Goal: Information Seeking & Learning: Learn about a topic

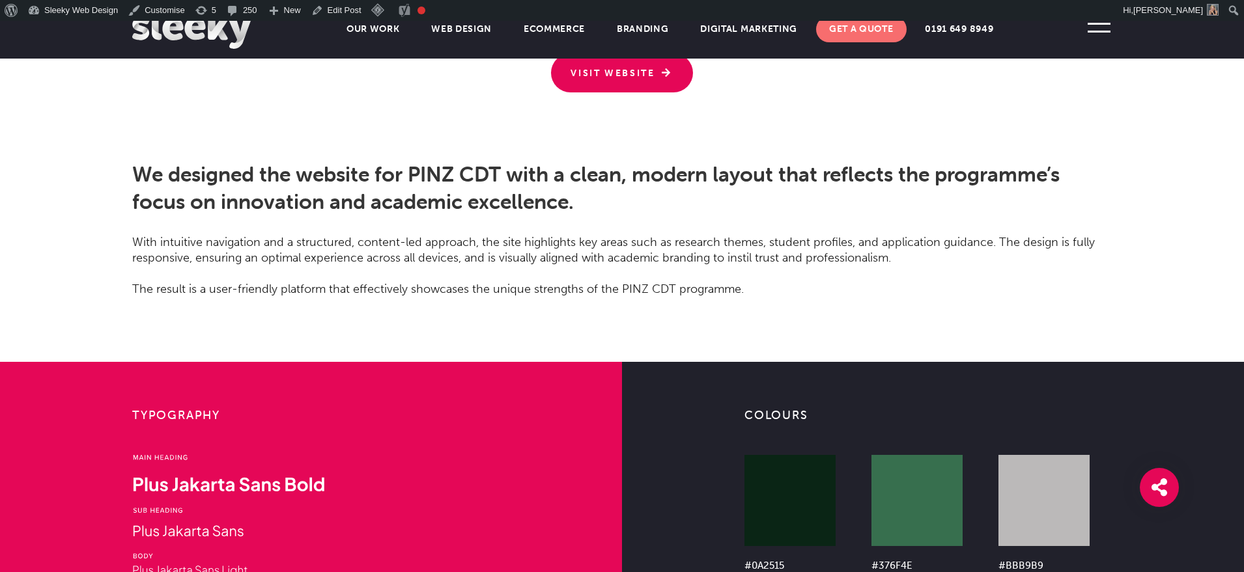
scroll to position [3204, 0]
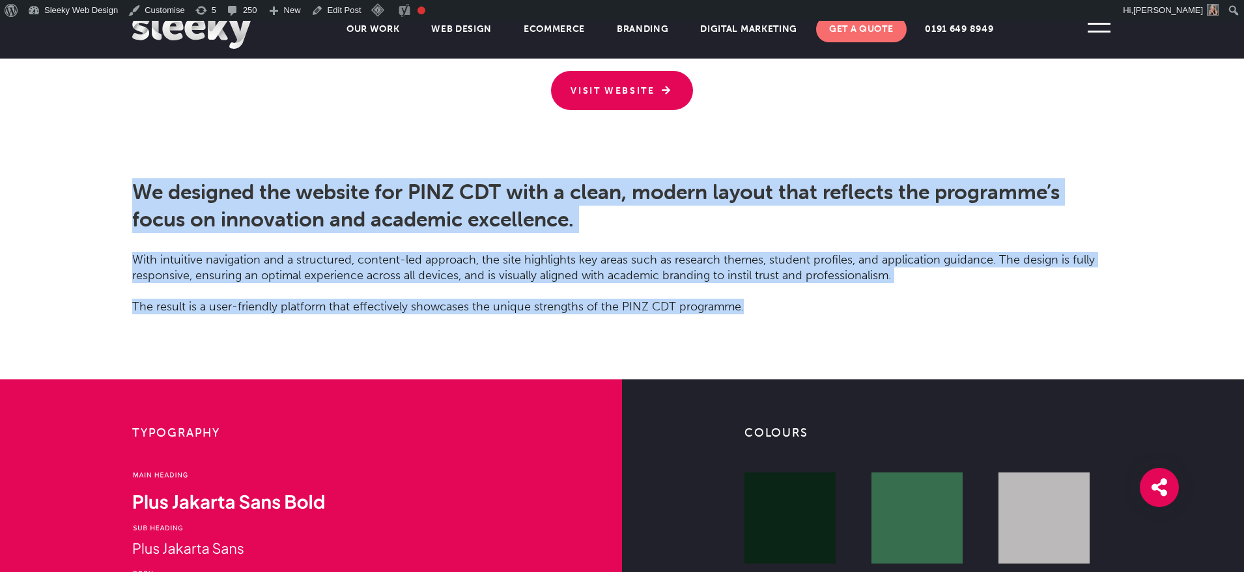
drag, startPoint x: 137, startPoint y: 193, endPoint x: 776, endPoint y: 319, distance: 651.3
copy main "We designed the website for PINZ CDT with a clean, modern layout that reflects …"
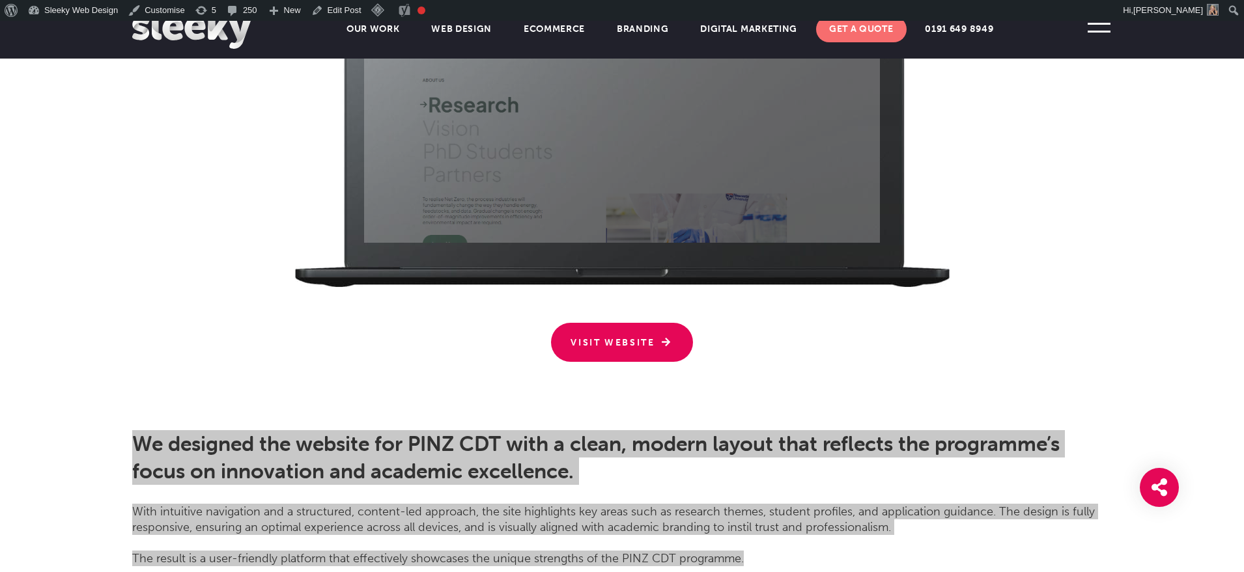
scroll to position [2963, 0]
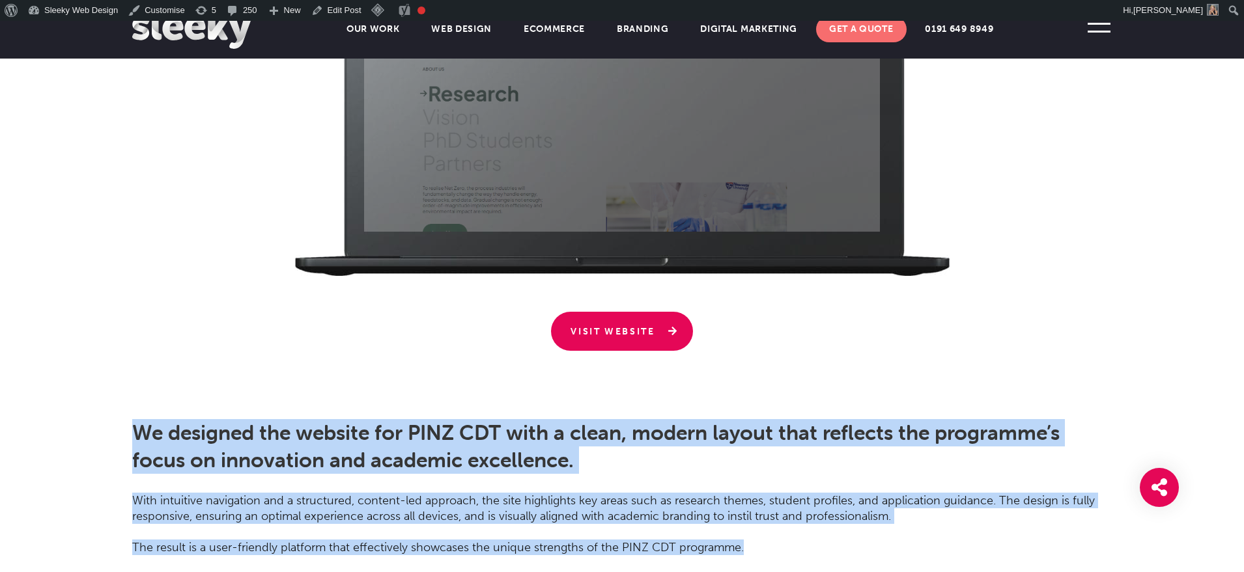
click at [650, 320] on link "Visit Website" at bounding box center [622, 331] width 142 height 39
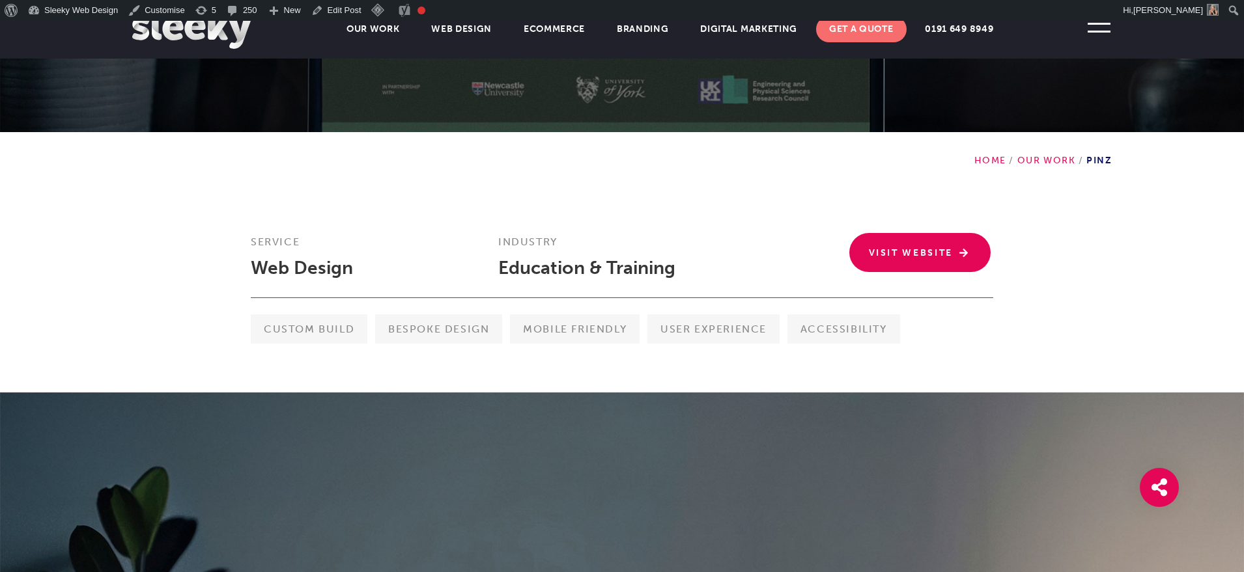
scroll to position [254, 0]
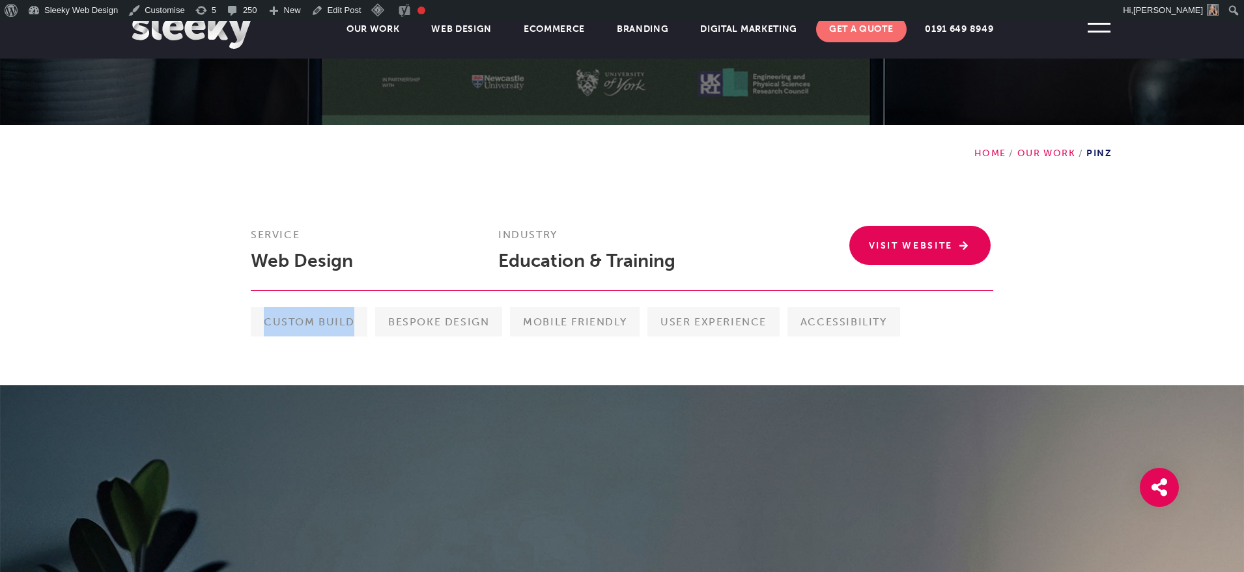
drag, startPoint x: 255, startPoint y: 316, endPoint x: 352, endPoint y: 328, distance: 97.8
click at [352, 328] on span "Custom Build" at bounding box center [309, 321] width 117 height 29
copy span "Custom Build"
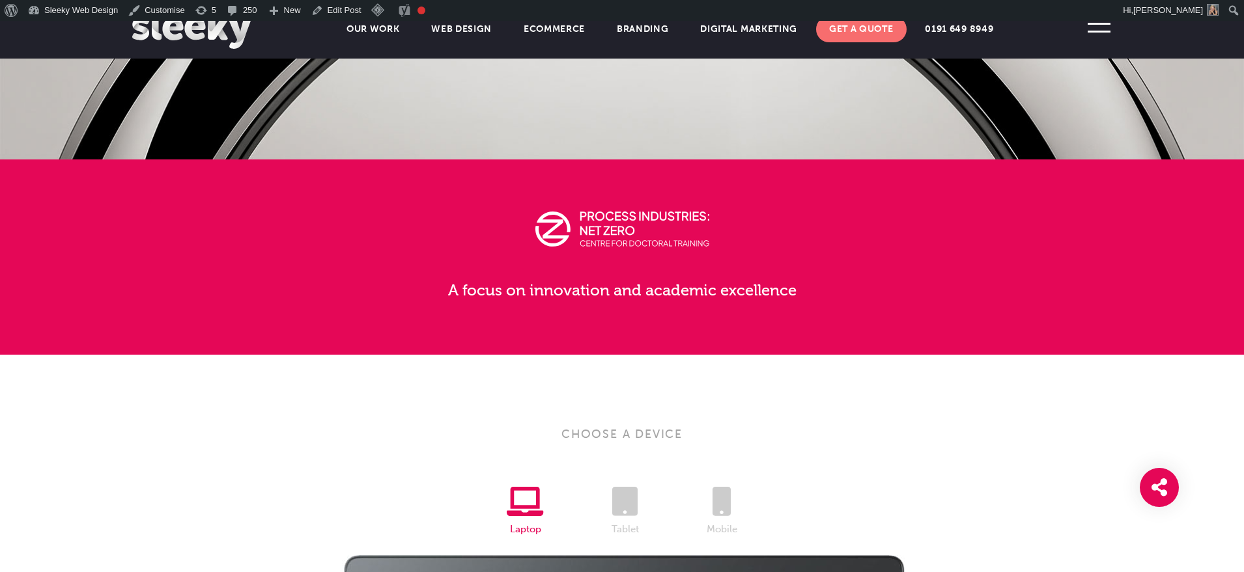
scroll to position [2267, 0]
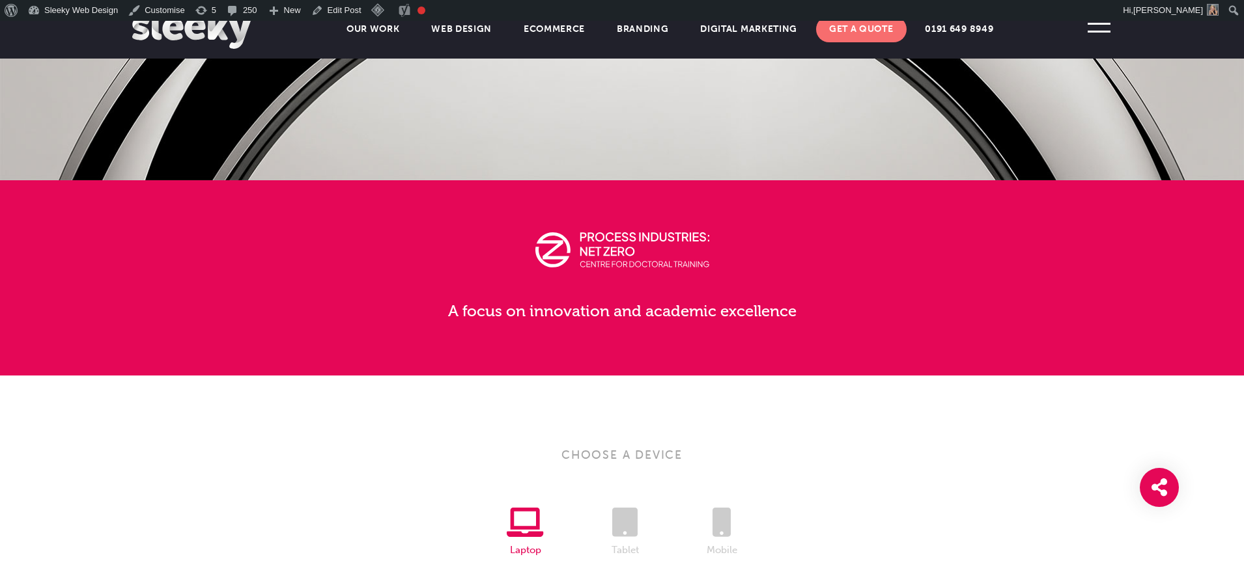
click at [641, 304] on p "A focus on innovation and academic excellence" at bounding box center [621, 296] width 551 height 53
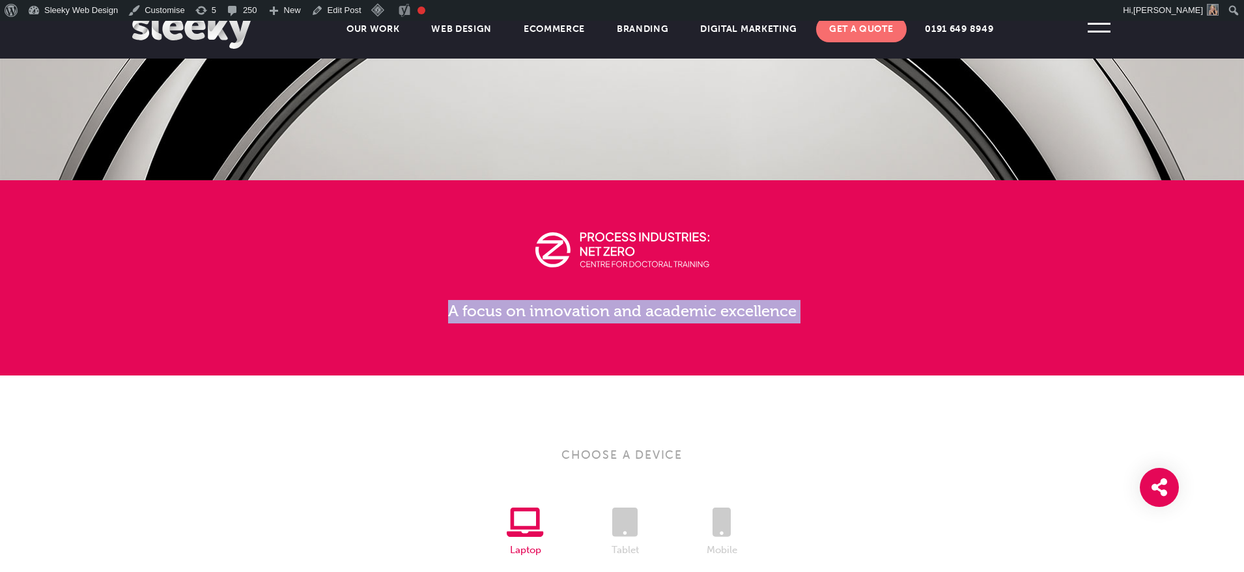
click at [641, 304] on p "A focus on innovation and academic excellence" at bounding box center [621, 296] width 551 height 53
copy main "A focus on innovation and academic excellence"
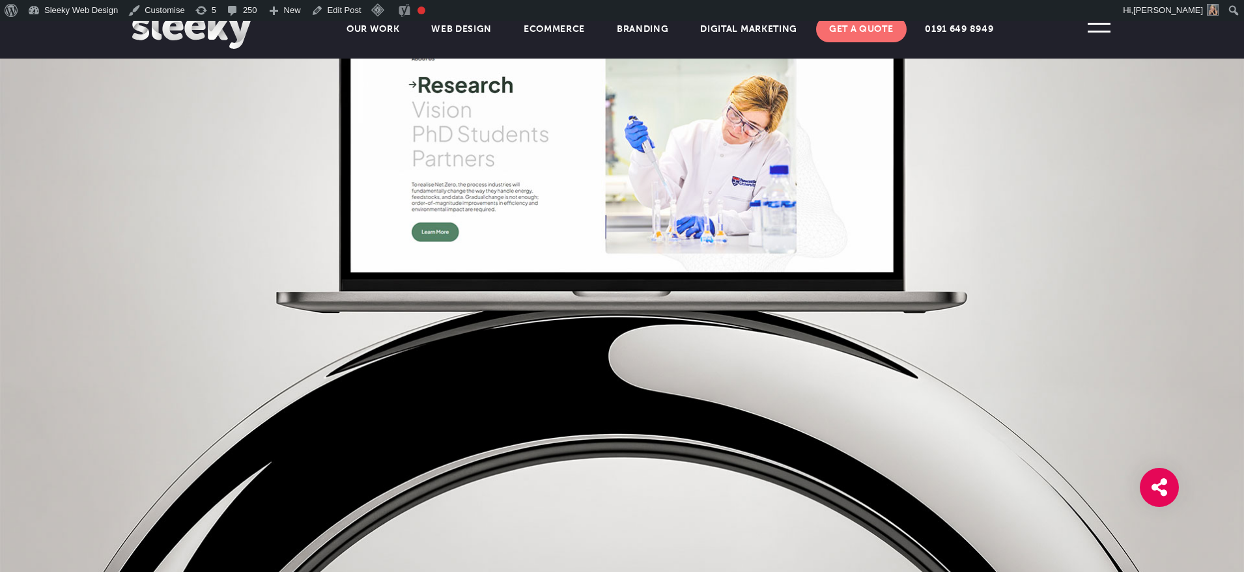
scroll to position [1788, 0]
